Goal: Transaction & Acquisition: Purchase product/service

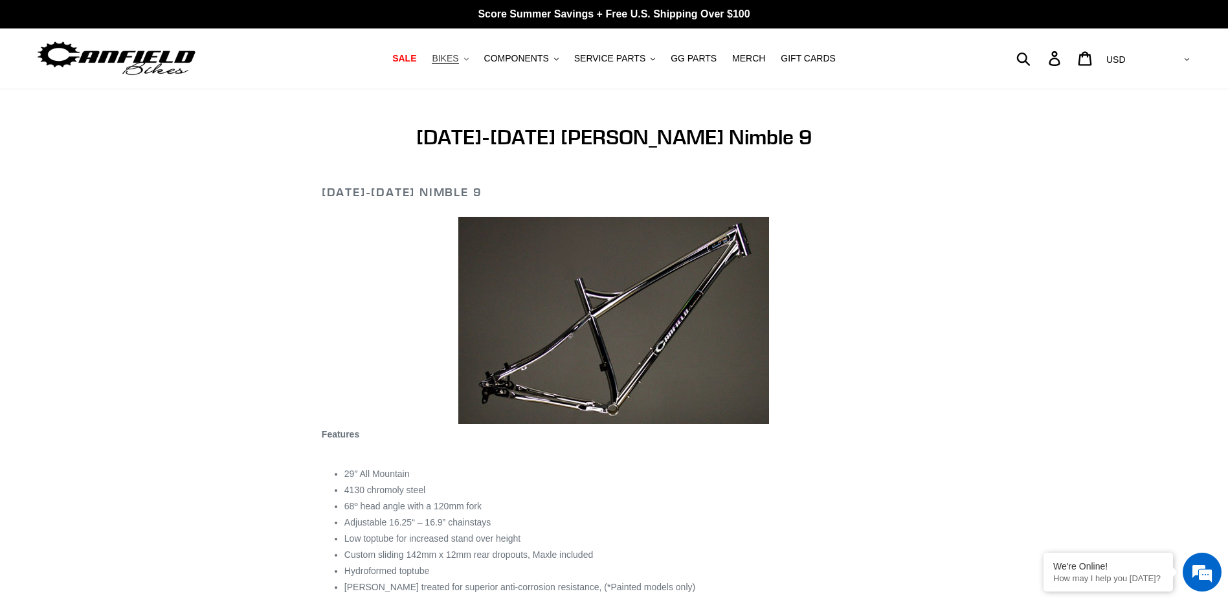
click at [458, 62] on span "BIKES" at bounding box center [445, 58] width 27 height 11
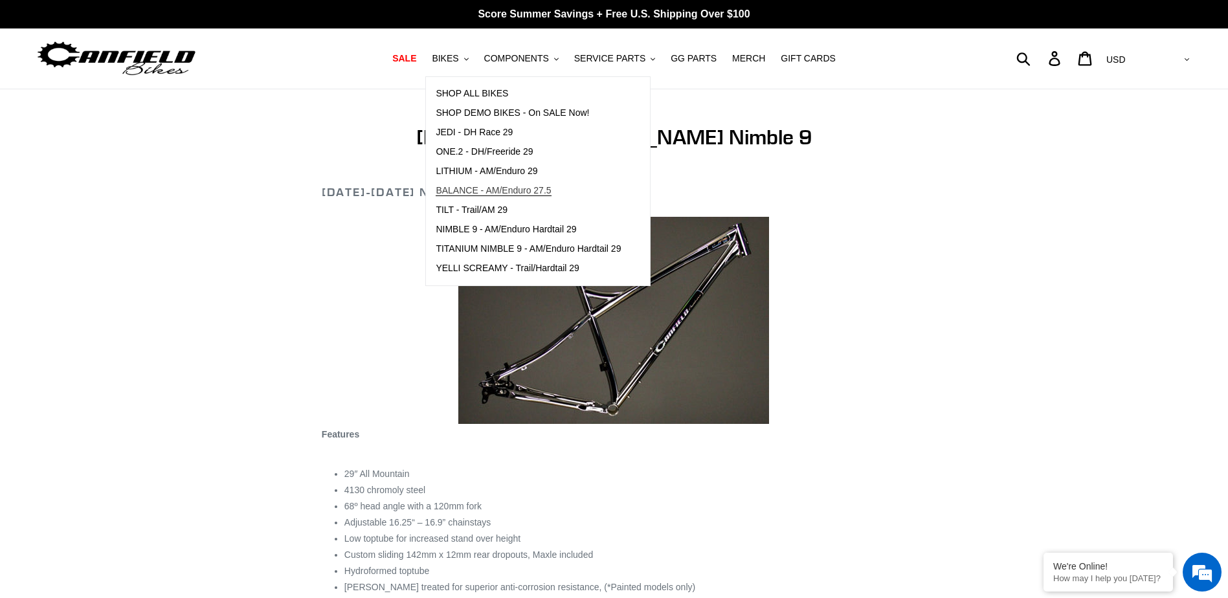
click at [496, 192] on span "BALANCE - AM/Enduro 27.5" at bounding box center [493, 190] width 115 height 11
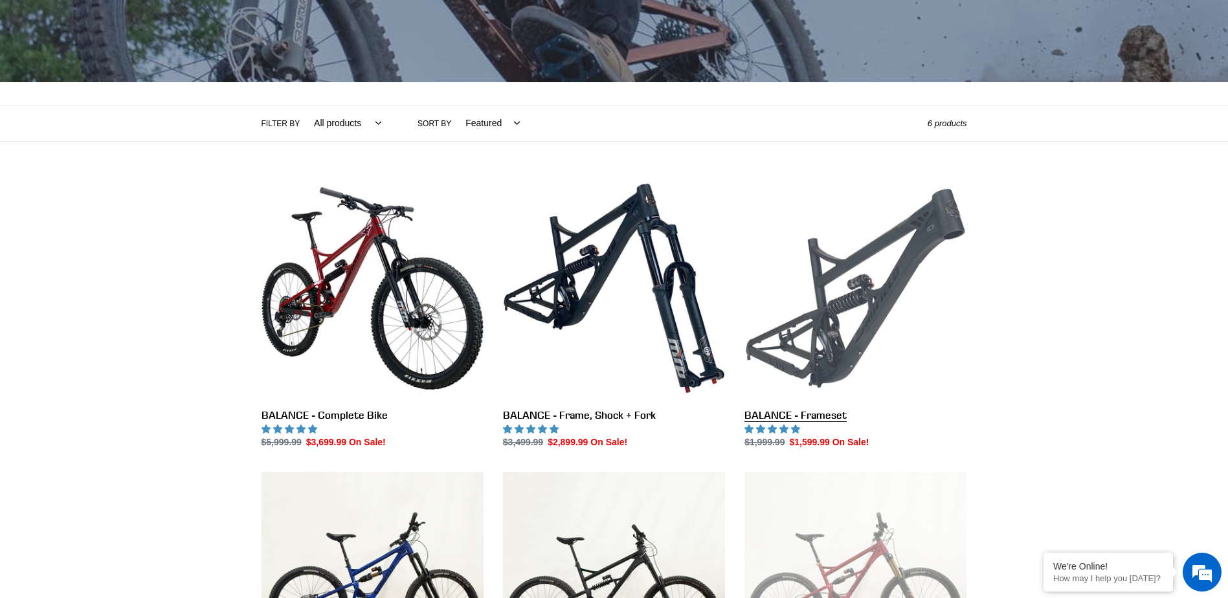
scroll to position [259, 0]
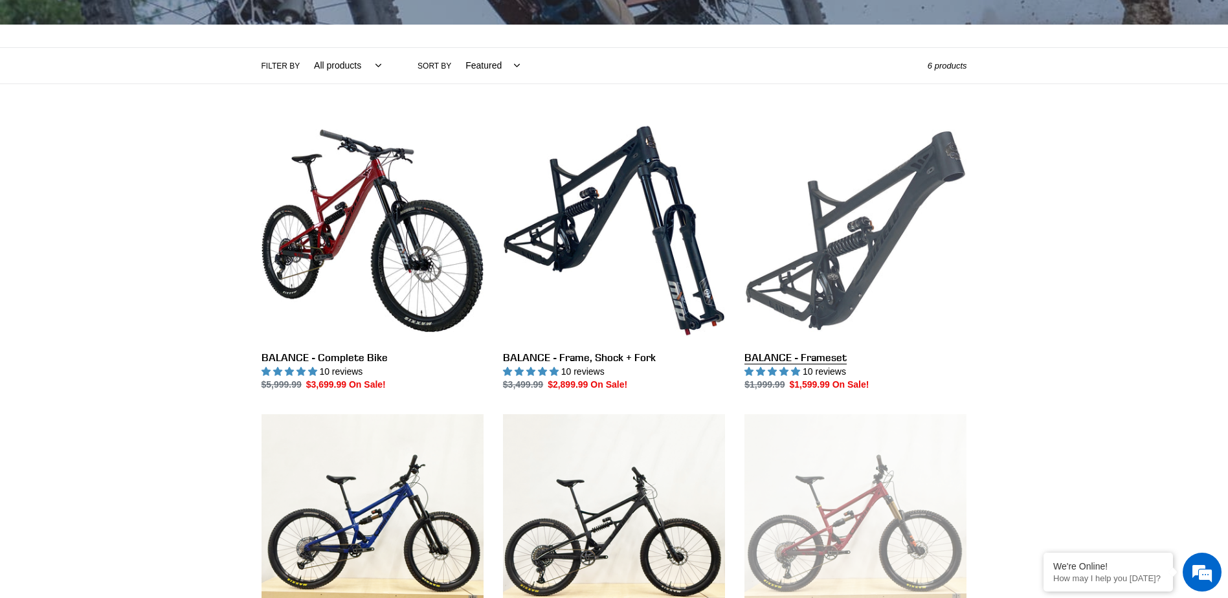
click at [843, 253] on link "BALANCE - Frameset" at bounding box center [855, 256] width 222 height 272
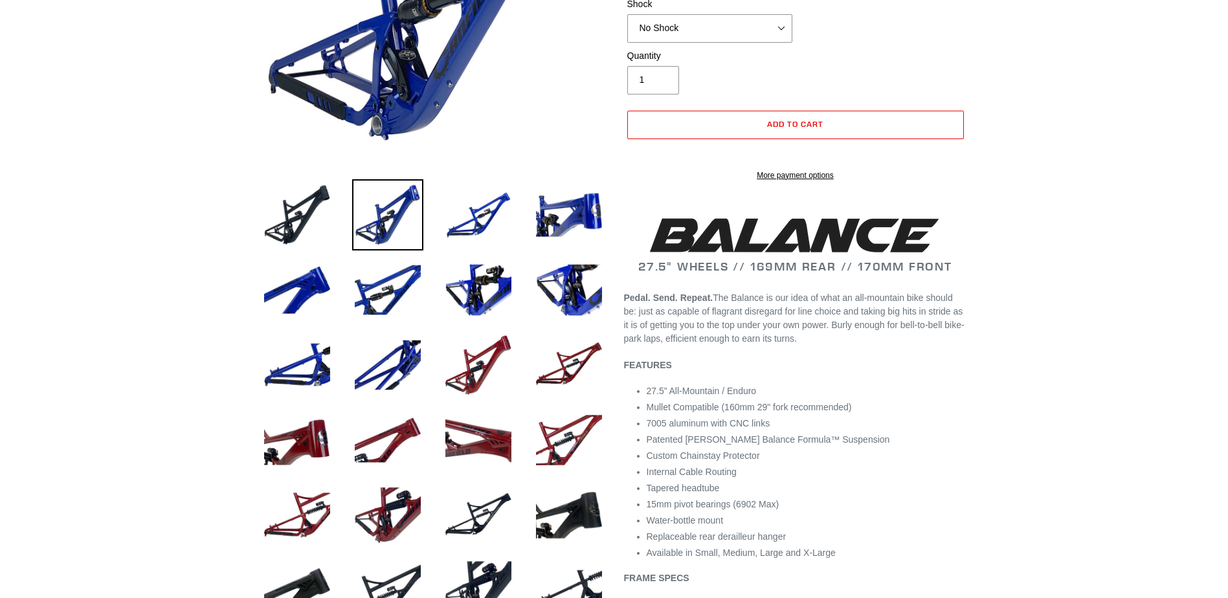
select select "highest-rating"
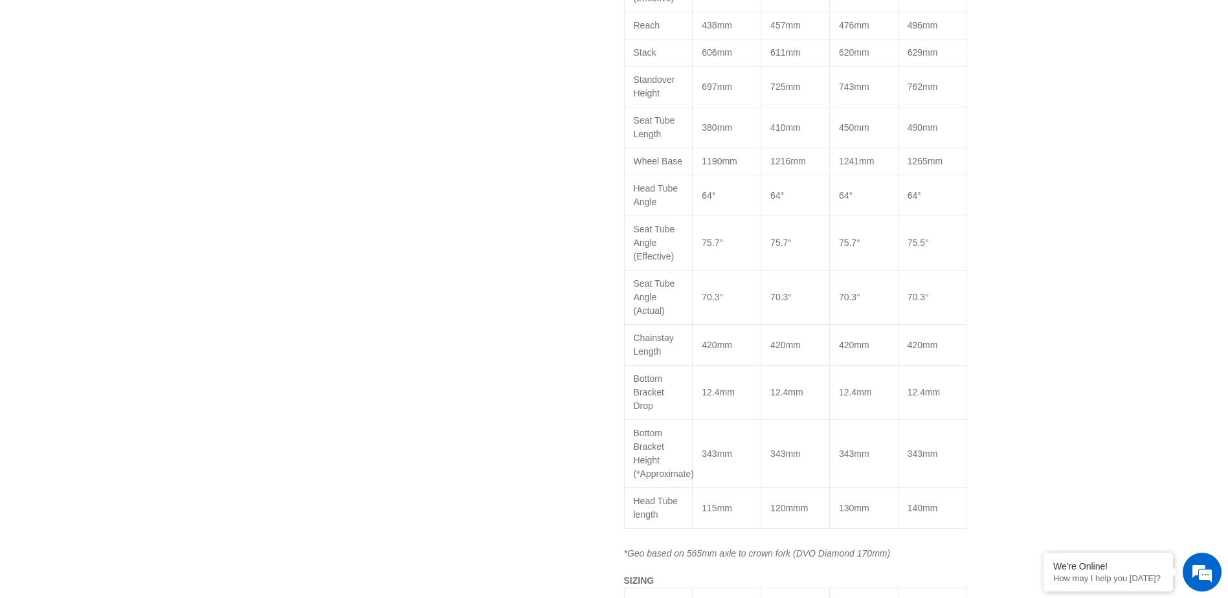
scroll to position [1294, 0]
